Goal: Task Accomplishment & Management: Use online tool/utility

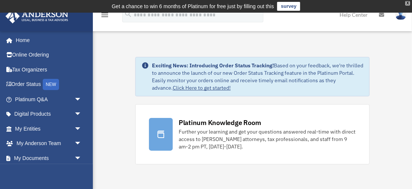
click at [408, 3] on div "X" at bounding box center [407, 3] width 5 height 4
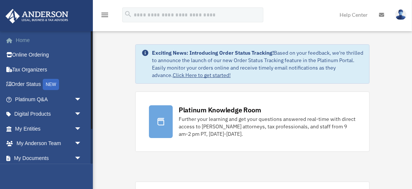
click at [22, 37] on link "Home" at bounding box center [49, 40] width 88 height 15
click at [379, 16] on icon at bounding box center [381, 14] width 5 height 5
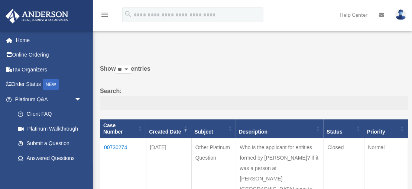
click at [219, 94] on label "Search:" at bounding box center [254, 98] width 308 height 24
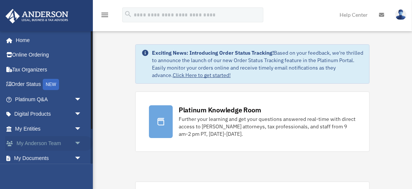
scroll to position [47, 0]
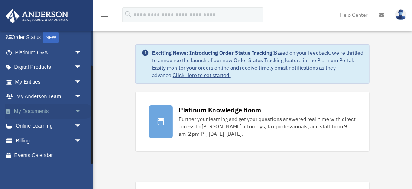
click at [78, 108] on span "arrow_drop_down" at bounding box center [81, 111] width 15 height 15
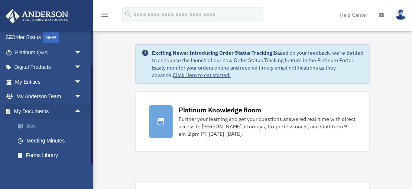
click at [32, 124] on link "Box" at bounding box center [51, 125] width 82 height 15
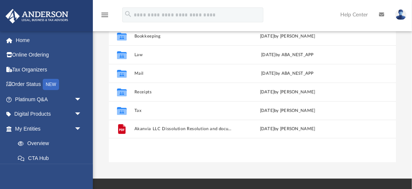
scroll to position [144, 0]
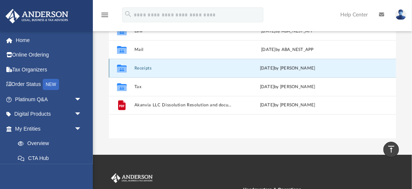
click at [144, 67] on button "Receipts" at bounding box center [184, 68] width 100 height 5
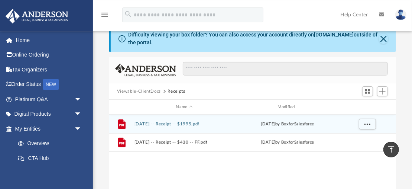
scroll to position [0, 0]
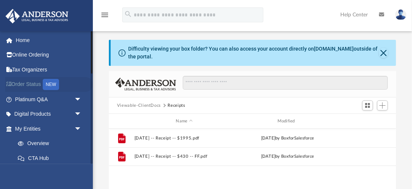
click at [34, 83] on link "Order Status NEW" at bounding box center [49, 84] width 88 height 15
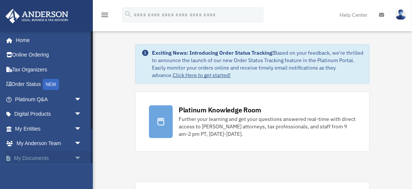
click at [78, 158] on span "arrow_drop_down" at bounding box center [81, 157] width 15 height 15
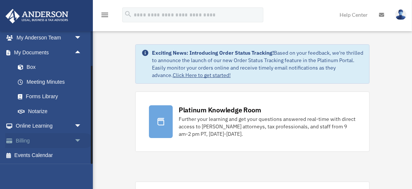
click at [78, 140] on span "arrow_drop_down" at bounding box center [81, 140] width 15 height 15
click at [45, 154] on link "$ Open Invoices" at bounding box center [51, 155] width 82 height 15
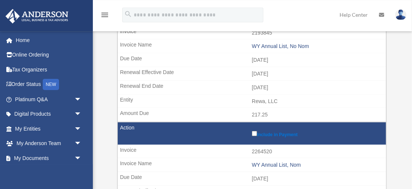
scroll to position [144, 0]
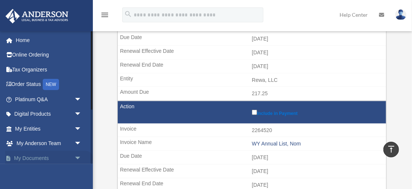
click at [77, 157] on span "arrow_drop_down" at bounding box center [81, 157] width 15 height 15
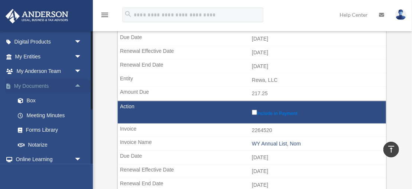
scroll to position [121, 0]
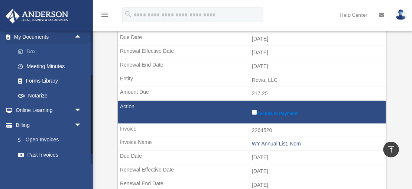
click at [30, 50] on link "Box" at bounding box center [51, 51] width 82 height 15
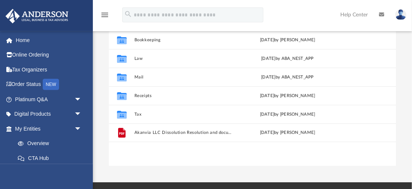
scroll to position [144, 0]
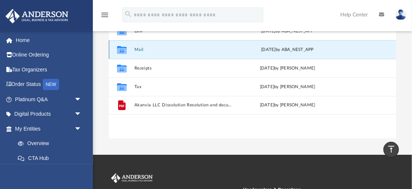
click at [142, 48] on button "Mail" at bounding box center [184, 49] width 100 height 5
click at [141, 48] on button "Mail" at bounding box center [184, 49] width 100 height 5
click at [140, 50] on button "Mail" at bounding box center [184, 49] width 100 height 5
click at [133, 49] on div "Collaborated Folder Mail Tue Aug 26 2025 by ABA_NEST_APP" at bounding box center [252, 49] width 287 height 19
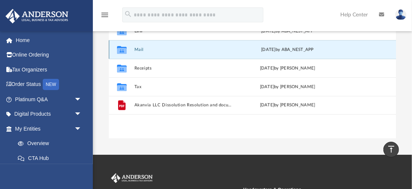
click at [134, 49] on div "Collaborated Folder Mail Tue Aug 26 2025 by ABA_NEST_APP" at bounding box center [252, 49] width 287 height 19
click at [135, 48] on button "Mail" at bounding box center [184, 49] width 100 height 5
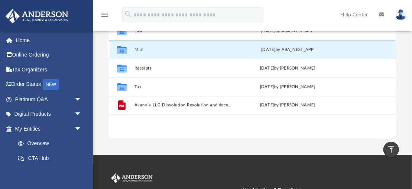
click at [147, 50] on button "Mail" at bounding box center [184, 49] width 100 height 5
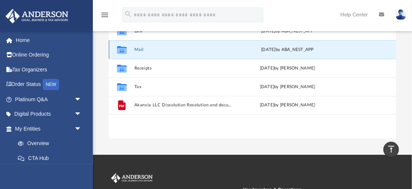
click at [142, 50] on button "Mail" at bounding box center [184, 49] width 100 height 5
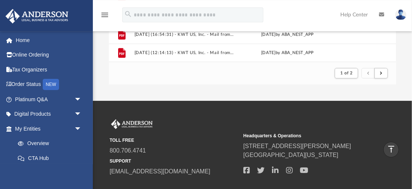
scroll to position [193, 0]
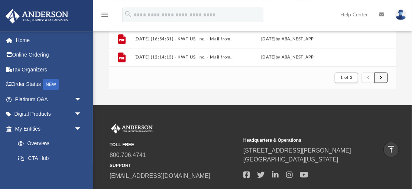
click at [382, 77] on button "submit" at bounding box center [380, 77] width 13 height 11
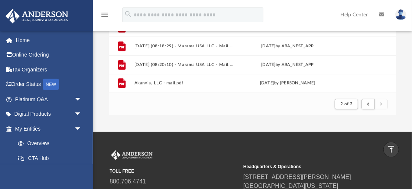
scroll to position [98, 0]
